Goal: Find specific page/section: Find specific page/section

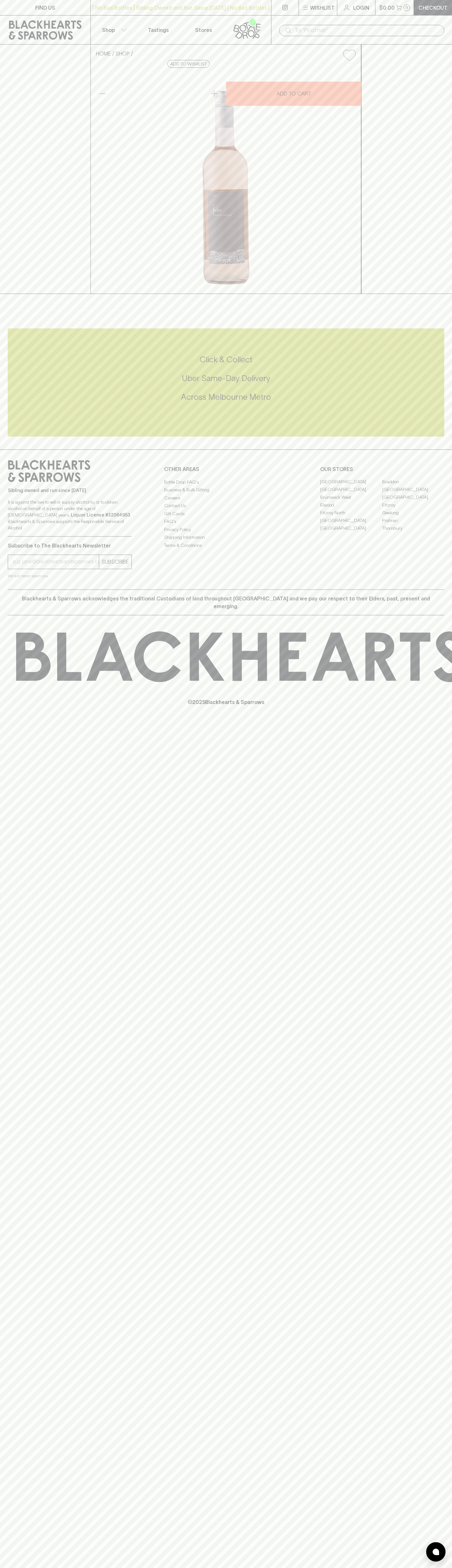
click at [205, 18] on link "Stores" at bounding box center [203, 29] width 45 height 29
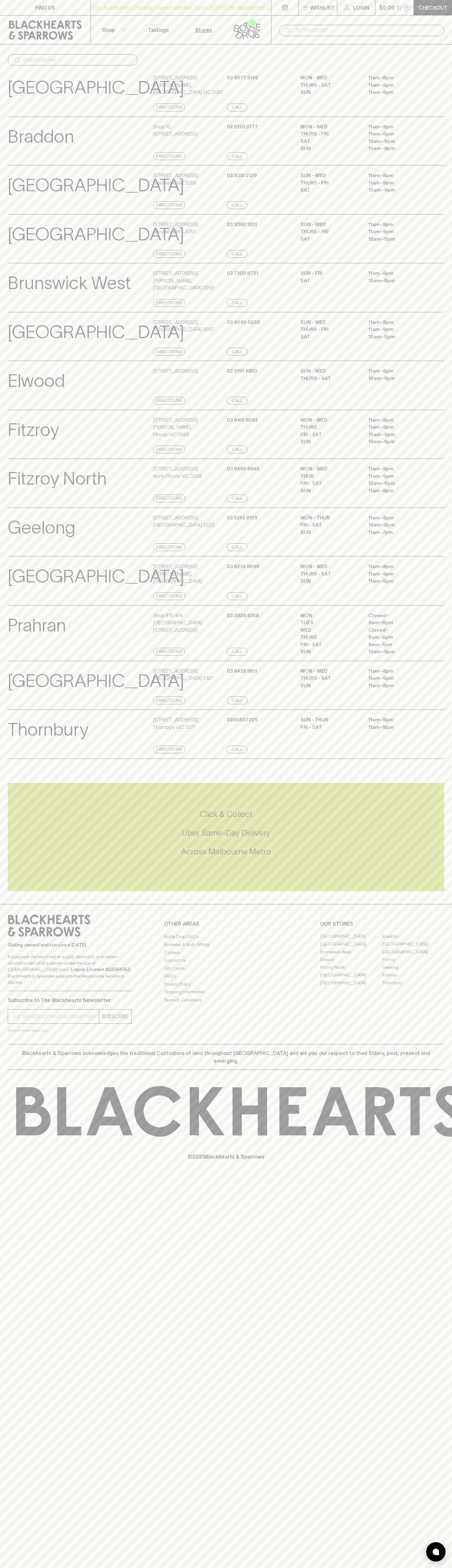
click at [437, 1497] on div "FIND US | No Bad Bottles | Sibling Owned and Run Since 2006 | No Bad Bottles | …" at bounding box center [226, 784] width 452 height 1568
click at [180, 1567] on html "FIND US | No Bad Bottles | Sibling Owned and Run Since 2006 | No Bad Bottles | …" at bounding box center [226, 784] width 452 height 1568
click at [21, 165] on div "Brunswick View Store Details 379 Sydney Road , Brunswick VIC 3056 Directions 03…" at bounding box center [226, 189] width 436 height 49
